Goal: Check status

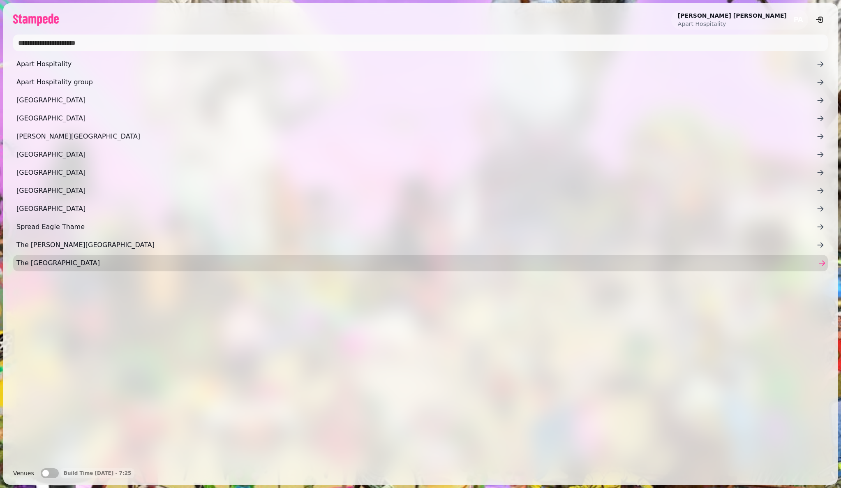
click at [47, 264] on span "The [GEOGRAPHIC_DATA]" at bounding box center [416, 263] width 800 height 10
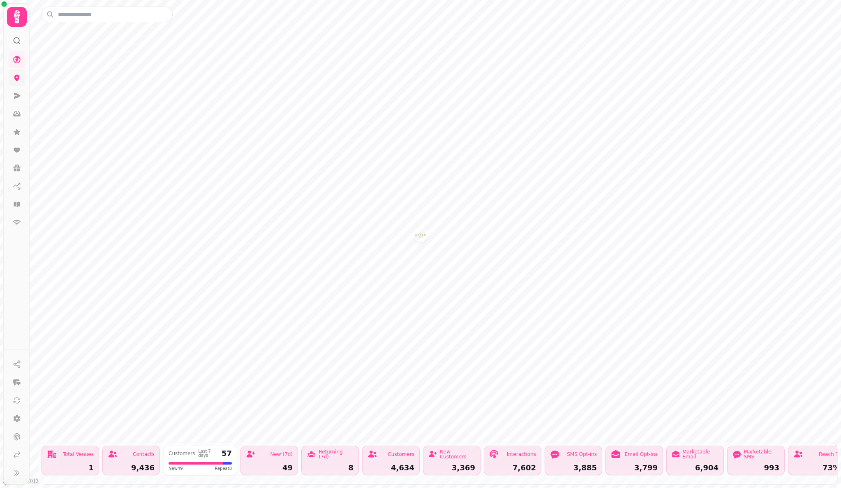
click at [21, 81] on link at bounding box center [17, 77] width 16 height 16
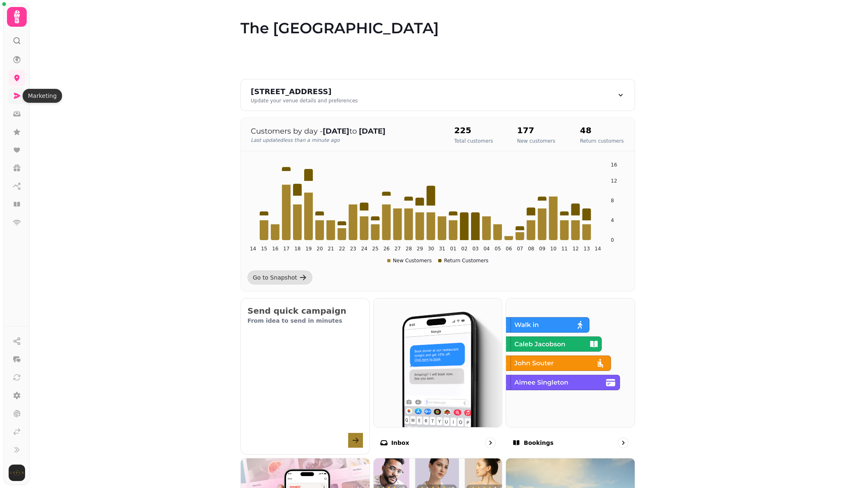
click at [19, 93] on icon at bounding box center [17, 96] width 8 height 8
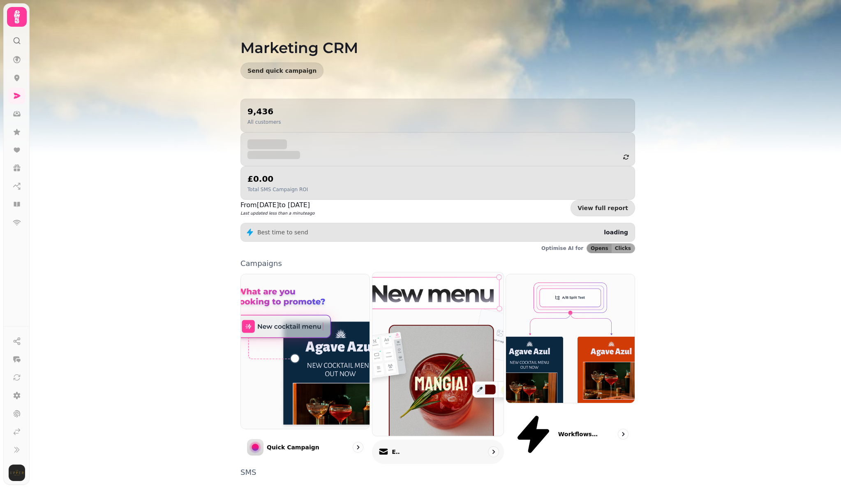
click at [417, 325] on img at bounding box center [438, 354] width 144 height 180
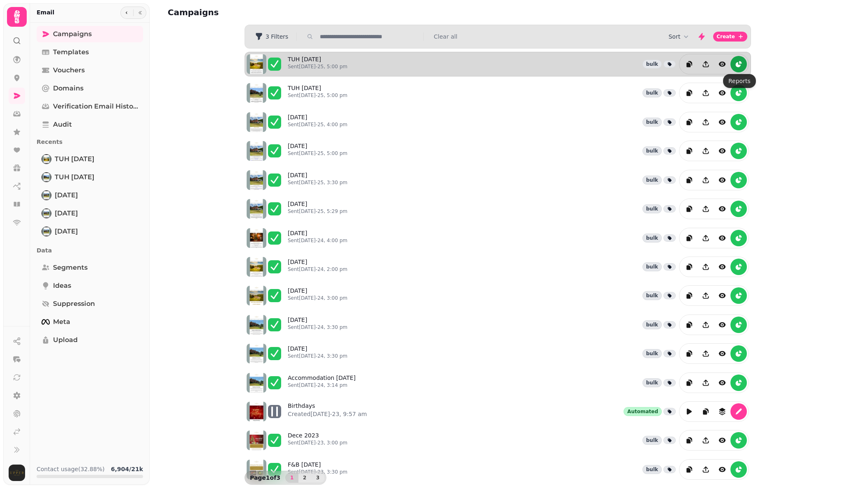
click at [740, 65] on icon "reports" at bounding box center [739, 64] width 8 height 8
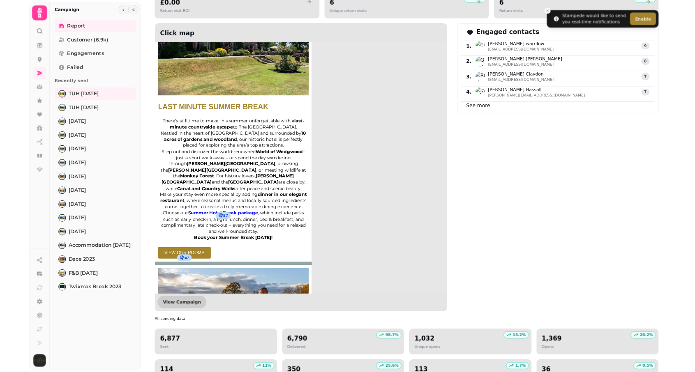
scroll to position [957, 0]
